Goal: Information Seeking & Learning: Compare options

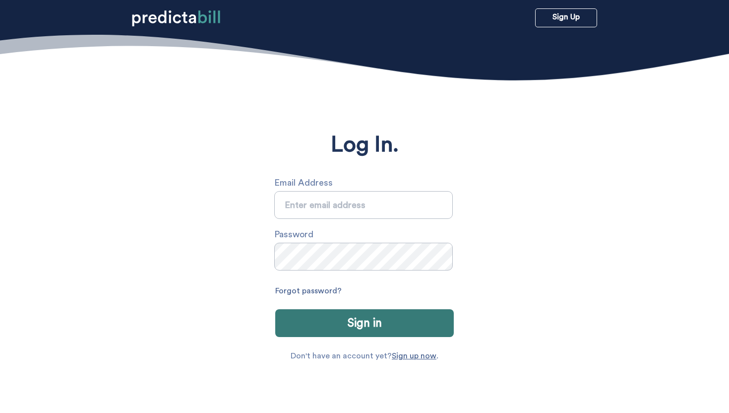
type input "[PERSON_NAME][EMAIL_ADDRESS][PERSON_NAME][DOMAIN_NAME]"
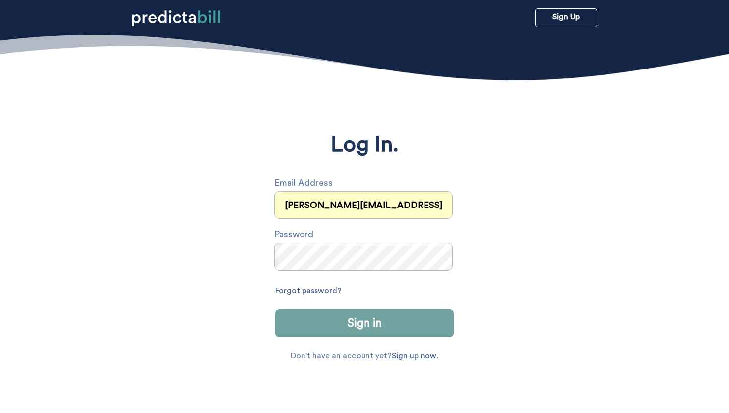
click at [385, 316] on button "Sign in" at bounding box center [364, 323] width 179 height 28
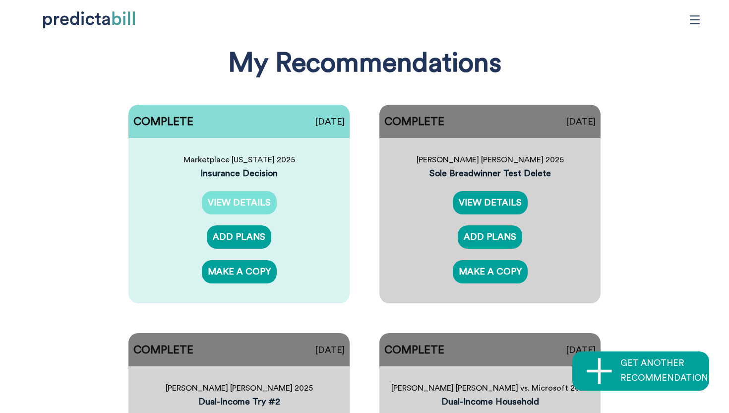
click at [236, 195] on link "VIEW DETAILS" at bounding box center [239, 202] width 75 height 23
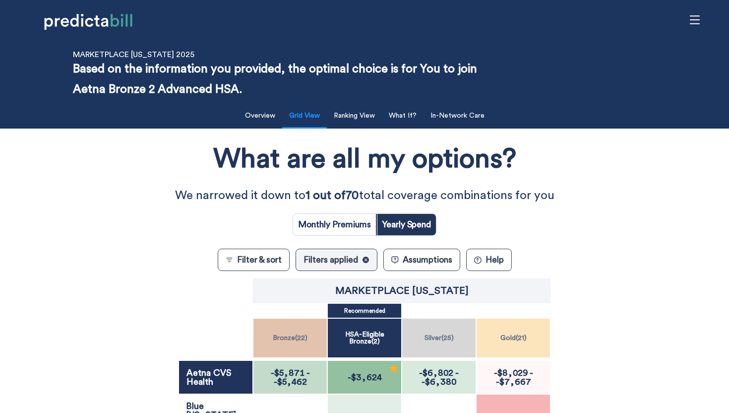
click at [353, 226] on input "radio" at bounding box center [334, 224] width 83 height 21
radio input "true"
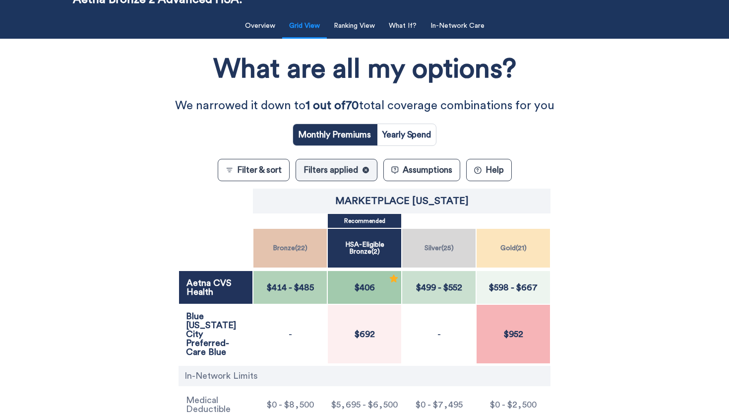
scroll to position [91, 0]
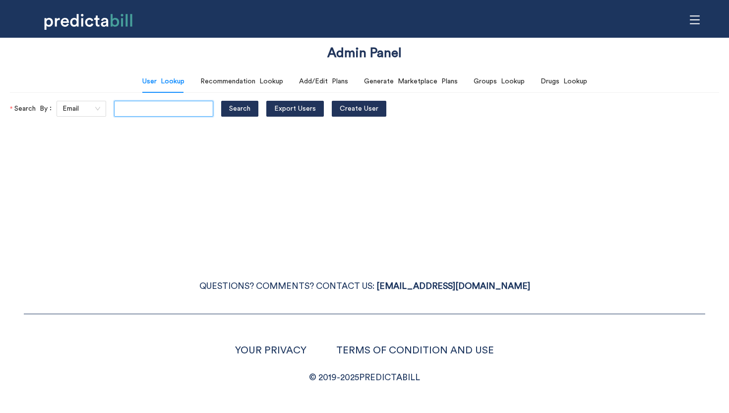
click at [159, 103] on input "text" at bounding box center [163, 109] width 99 height 16
type input "a@rnmkr.co"
click at [221, 101] on button "Search" at bounding box center [239, 109] width 37 height 16
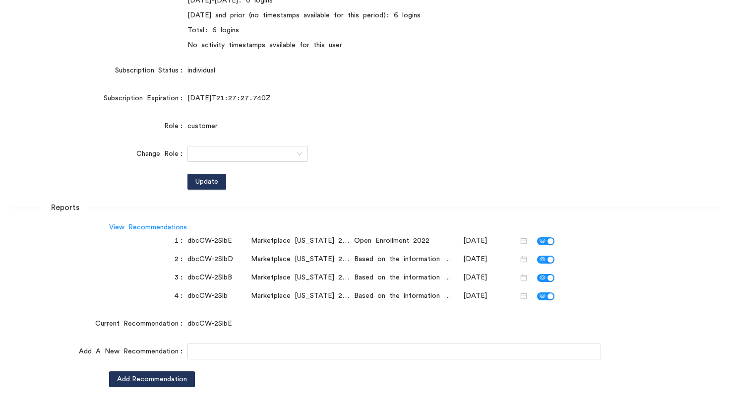
scroll to position [248, 0]
click at [162, 227] on link "View Recommendations" at bounding box center [148, 226] width 78 height 7
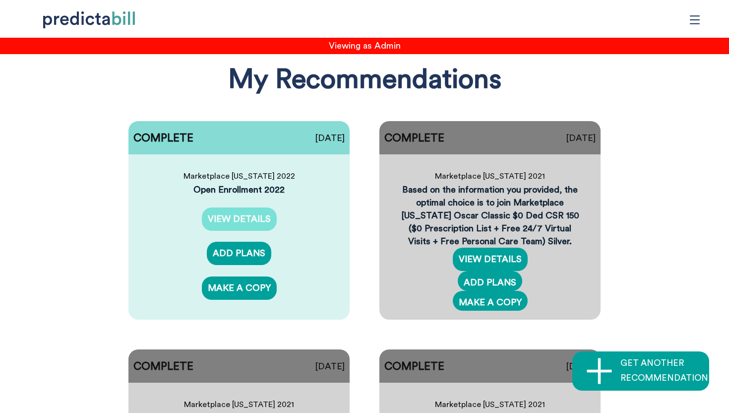
click at [250, 220] on link "VIEW DETAILS" at bounding box center [239, 218] width 75 height 23
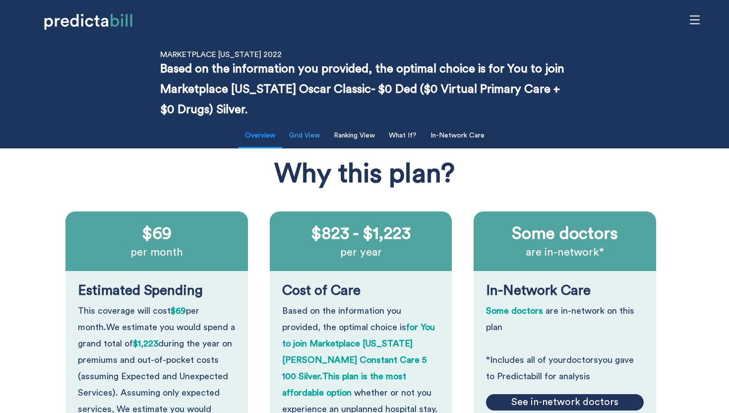
click at [315, 142] on button "Grid View" at bounding box center [304, 136] width 43 height 20
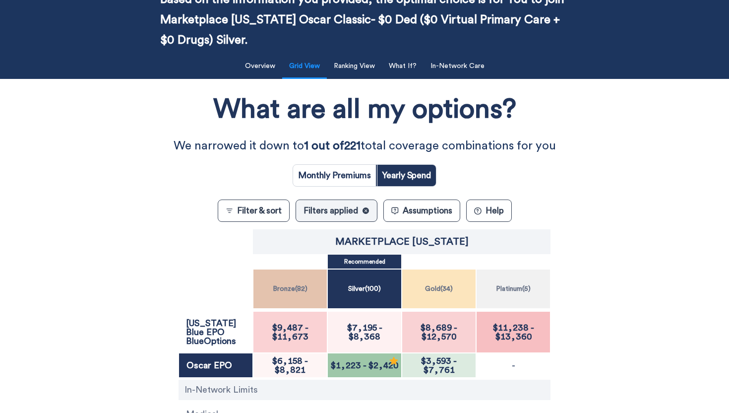
scroll to position [155, 0]
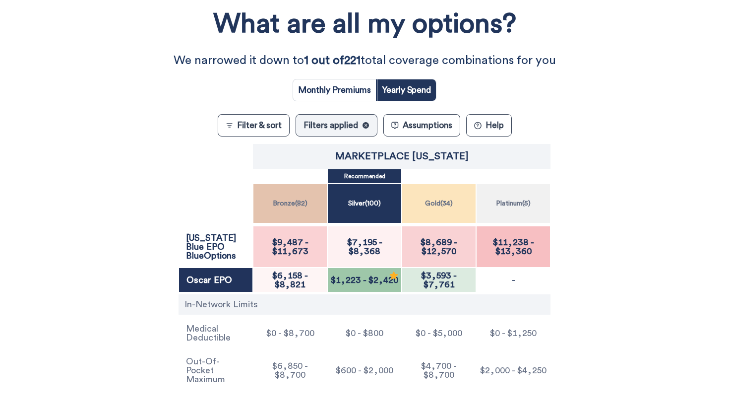
click at [334, 77] on div "Monthly Premiums Yearly Spend" at bounding box center [365, 86] width 144 height 30
click at [337, 86] on input "radio" at bounding box center [334, 89] width 83 height 21
radio input "true"
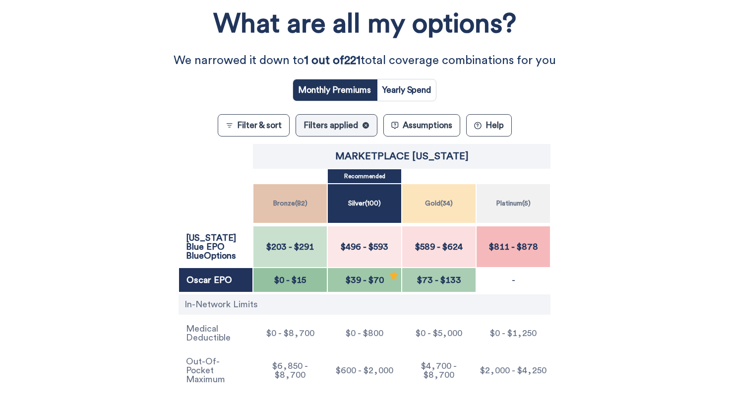
click at [366, 126] on text "✕" at bounding box center [365, 125] width 3 height 3
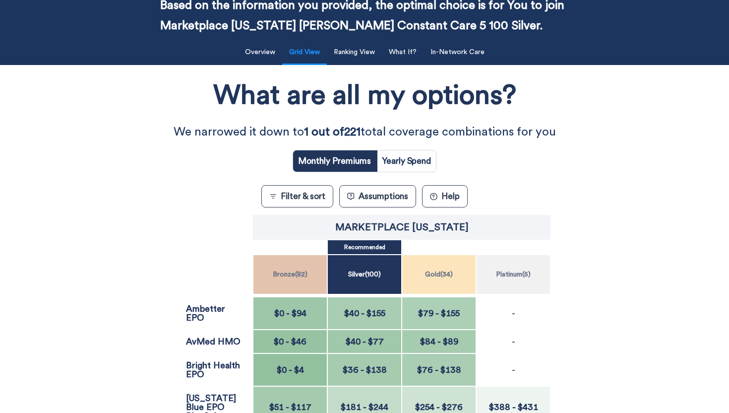
scroll to position [0, 0]
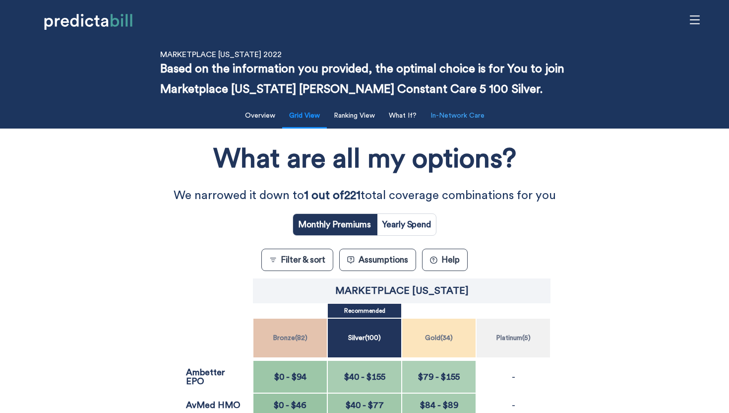
click at [473, 119] on button "In-Network Care" at bounding box center [458, 116] width 66 height 20
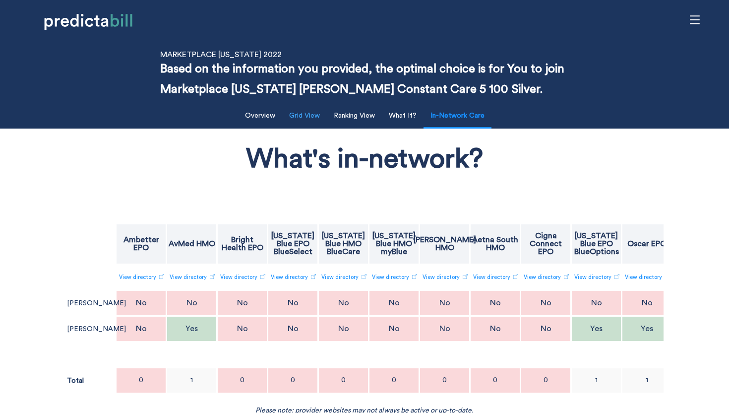
click at [300, 122] on button "Grid View" at bounding box center [304, 116] width 43 height 20
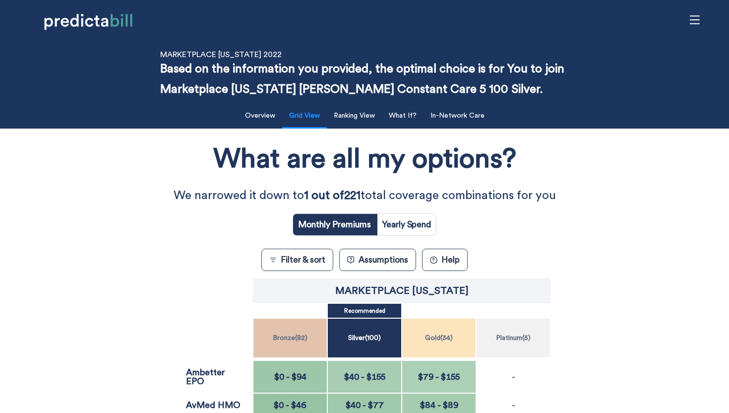
drag, startPoint x: 376, startPoint y: 256, endPoint x: 208, endPoint y: 245, distance: 168.0
click at [303, 264] on button "Filter & sort" at bounding box center [297, 260] width 72 height 22
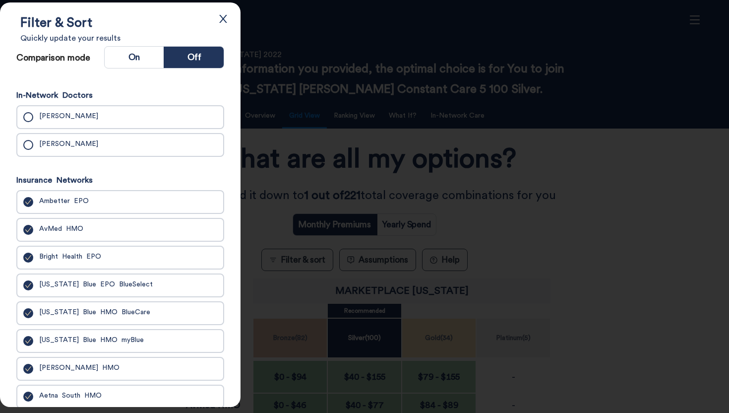
click at [61, 204] on span "Ambetter EPO" at bounding box center [64, 202] width 50 height 10
click at [0, 0] on input "Ambetter EPO" at bounding box center [0, 0] width 0 height 0
click at [61, 230] on span "AvMed HMO" at bounding box center [61, 230] width 44 height 10
click at [0, 0] on input "AvMed HMO" at bounding box center [0, 0] width 0 height 0
click at [65, 265] on label "Bright Health EPO" at bounding box center [120, 258] width 200 height 16
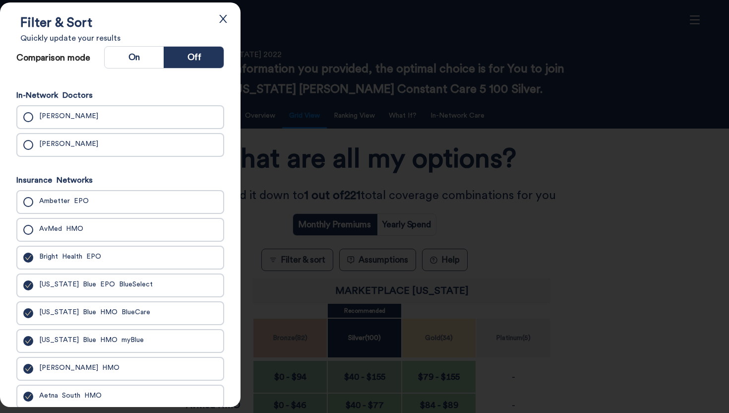
click at [0, 0] on input "Bright Health EPO" at bounding box center [0, 0] width 0 height 0
click at [83, 312] on span "[US_STATE] Blue HMO BlueCare" at bounding box center [94, 313] width 111 height 10
click at [0, 0] on input "[US_STATE] Blue HMO BlueCare" at bounding box center [0, 0] width 0 height 0
click at [88, 338] on label "[US_STATE] Blue HMO myBlue" at bounding box center [120, 341] width 200 height 16
click at [0, 0] on input "[US_STATE] Blue HMO myBlue" at bounding box center [0, 0] width 0 height 0
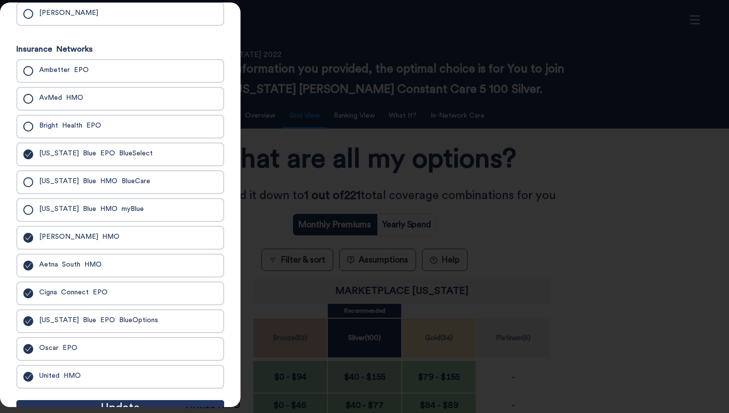
scroll to position [142, 0]
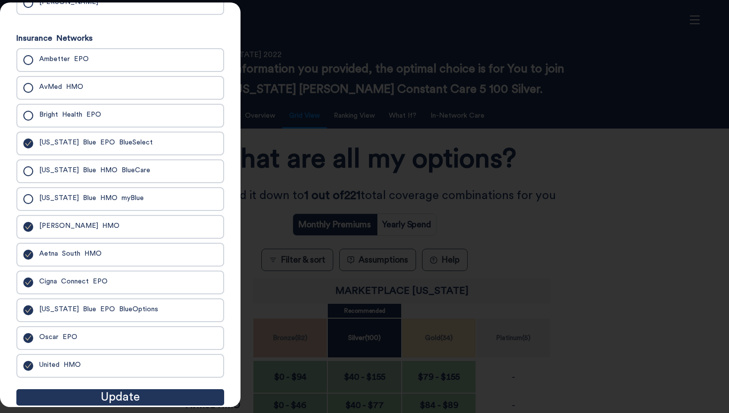
click at [58, 226] on span "[PERSON_NAME] HMO" at bounding box center [79, 227] width 80 height 10
click at [0, 0] on input "[PERSON_NAME] HMO" at bounding box center [0, 0] width 0 height 0
click at [60, 248] on li "Aetna South HMO" at bounding box center [120, 255] width 208 height 24
click at [61, 262] on label "Aetna South HMO" at bounding box center [120, 255] width 200 height 16
click at [0, 0] on input "Aetna South HMO" at bounding box center [0, 0] width 0 height 0
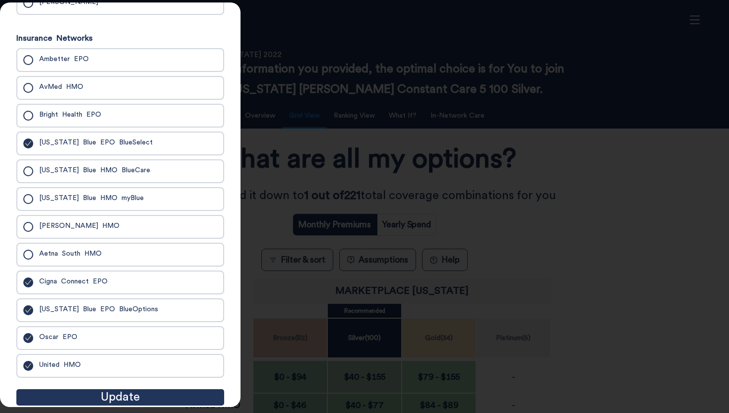
click at [62, 286] on span "Cigna Connect EPO" at bounding box center [73, 282] width 68 height 10
click at [0, 0] on input "Cigna Connect EPO" at bounding box center [0, 0] width 0 height 0
click at [66, 310] on span "[US_STATE] Blue EPO BlueOptions" at bounding box center [98, 310] width 119 height 10
click at [0, 0] on input "[US_STATE] Blue EPO BlueOptions" at bounding box center [0, 0] width 0 height 0
click at [60, 369] on span "United HMO" at bounding box center [60, 366] width 42 height 10
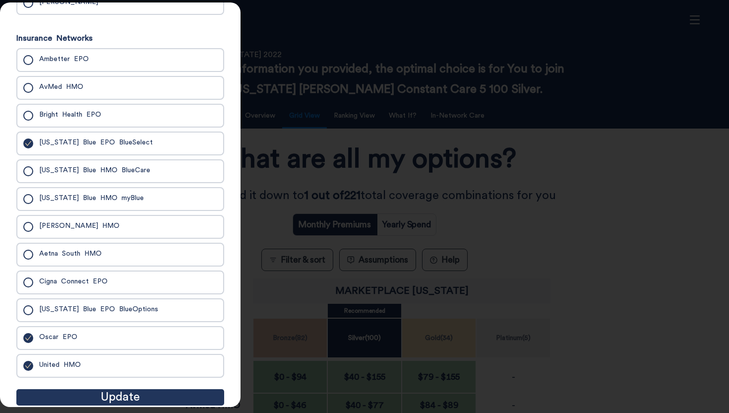
click at [0, 0] on input "United HMO" at bounding box center [0, 0] width 0 height 0
click at [148, 397] on button "Update" at bounding box center [120, 397] width 208 height 16
